Goal: Entertainment & Leisure: Consume media (video, audio)

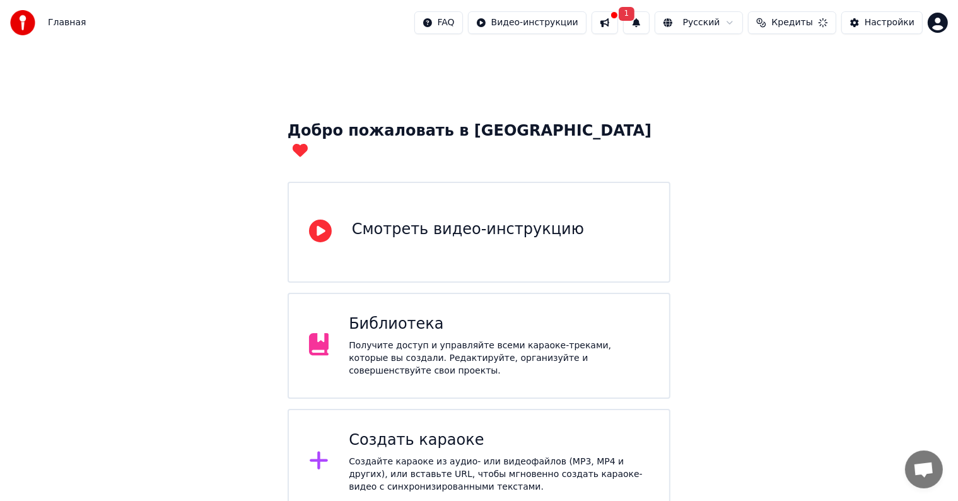
click at [433, 365] on div "Библиотека Получите доступ и управляйте всеми караоке-треками, которые вы созда…" at bounding box center [480, 346] width 384 height 106
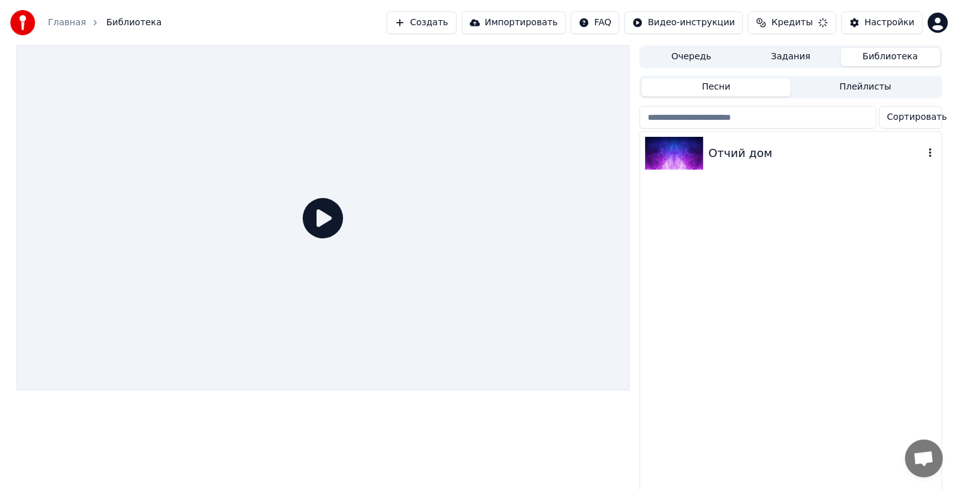
click at [762, 159] on div "Отчий дом" at bounding box center [815, 153] width 215 height 18
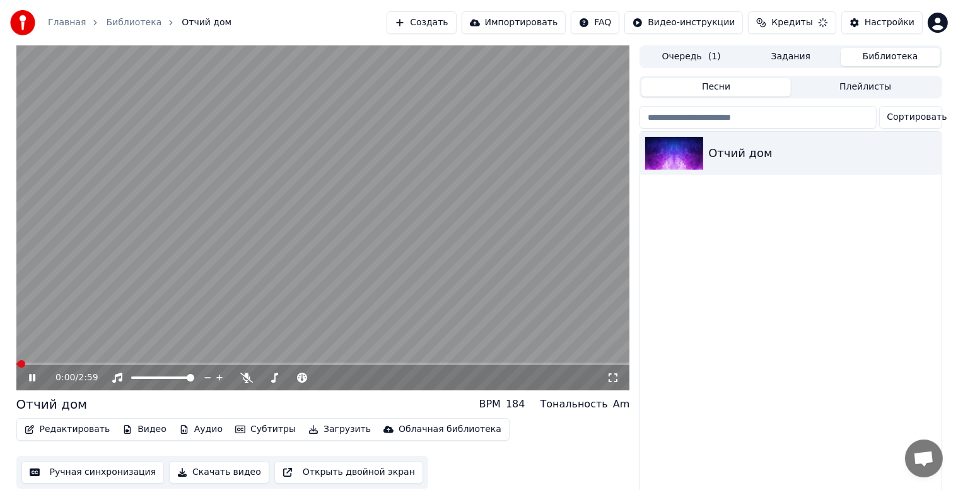
click at [322, 228] on video at bounding box center [323, 217] width 614 height 345
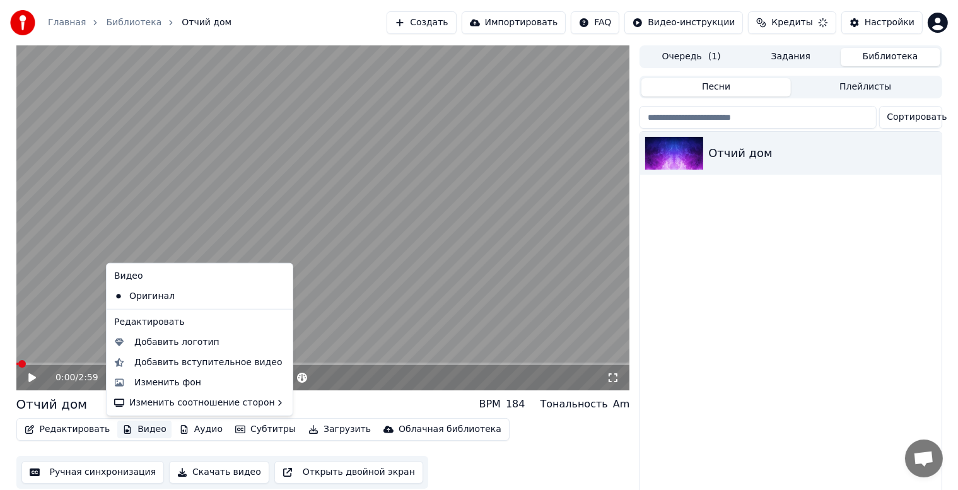
click at [136, 430] on button "Видео" at bounding box center [144, 430] width 54 height 18
click at [174, 382] on div "Изменить фон" at bounding box center [167, 383] width 67 height 13
